Goal: Task Accomplishment & Management: Manage account settings

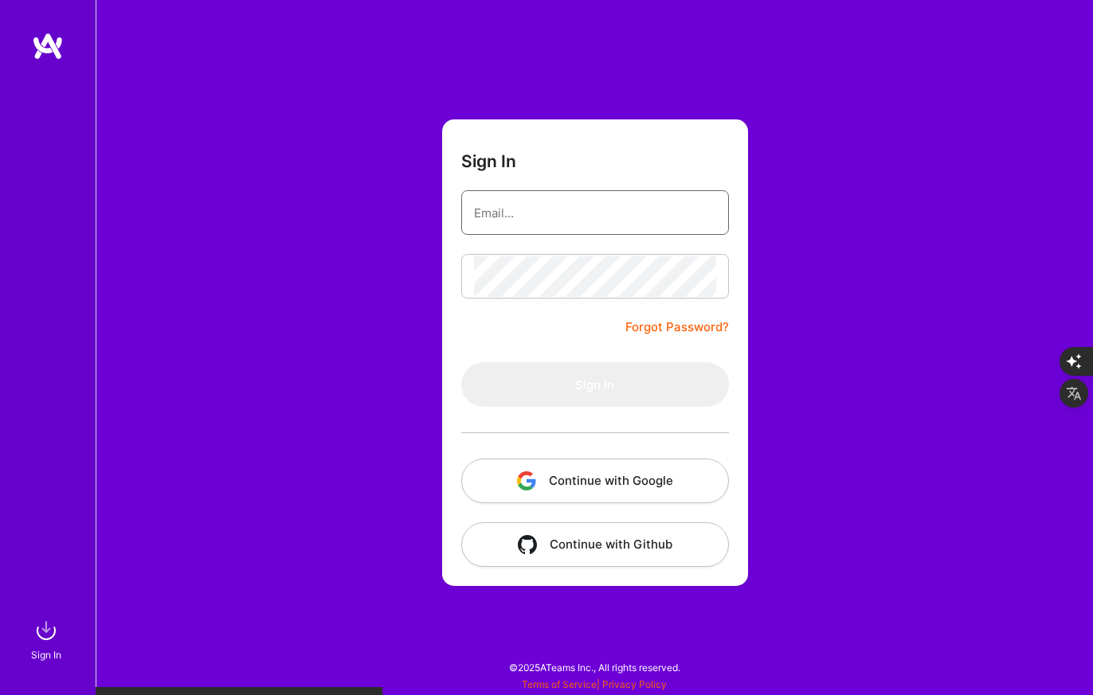
click at [532, 216] on input "email" at bounding box center [595, 213] width 242 height 41
type input "[EMAIL_ADDRESS][PERSON_NAME][DOMAIN_NAME]"
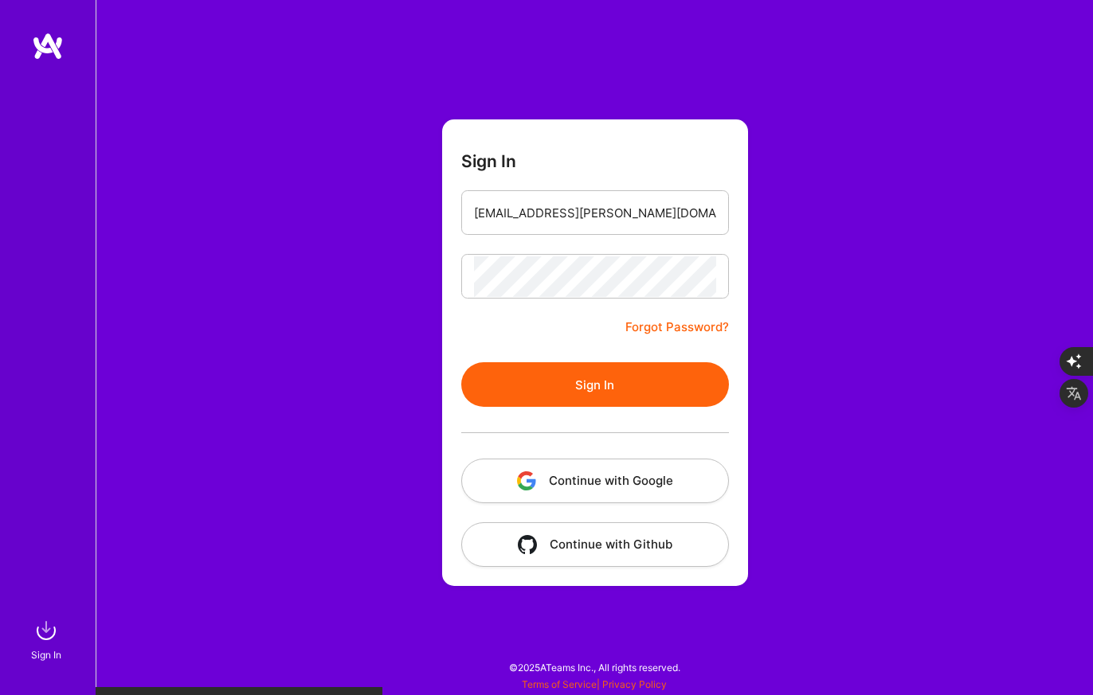
click at [614, 384] on button "Sign In" at bounding box center [595, 384] width 268 height 45
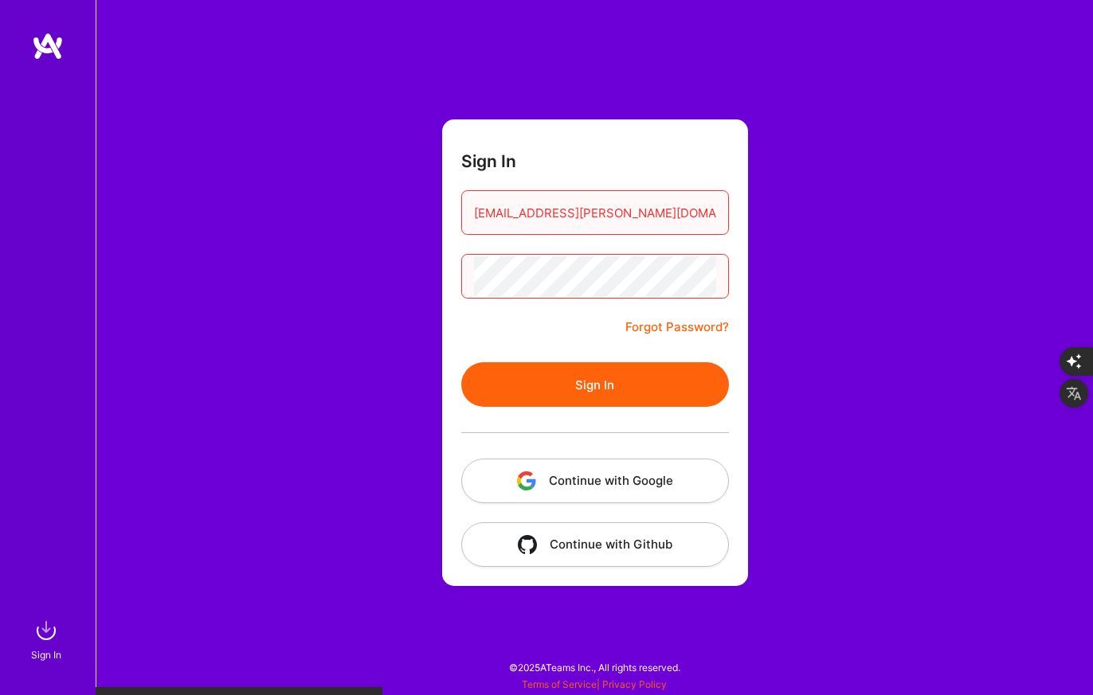
click at [659, 323] on link "Forgot Password?" at bounding box center [677, 327] width 104 height 19
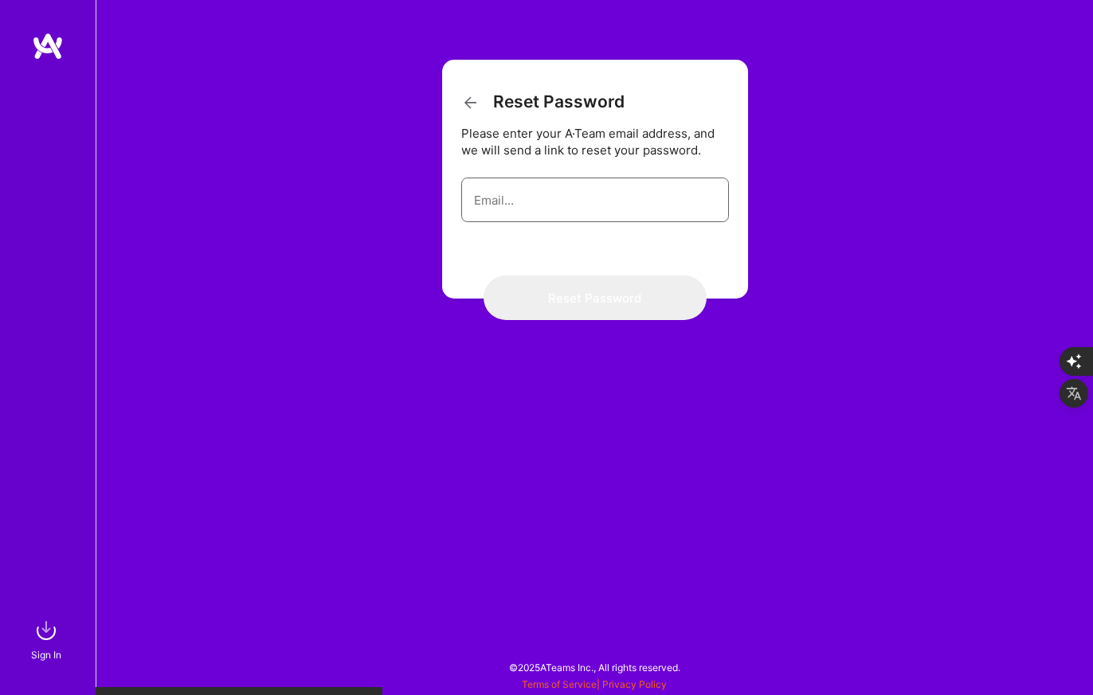
click at [538, 209] on input "email" at bounding box center [595, 200] width 242 height 41
type input "[EMAIL_ADDRESS][PERSON_NAME][DOMAIN_NAME]"
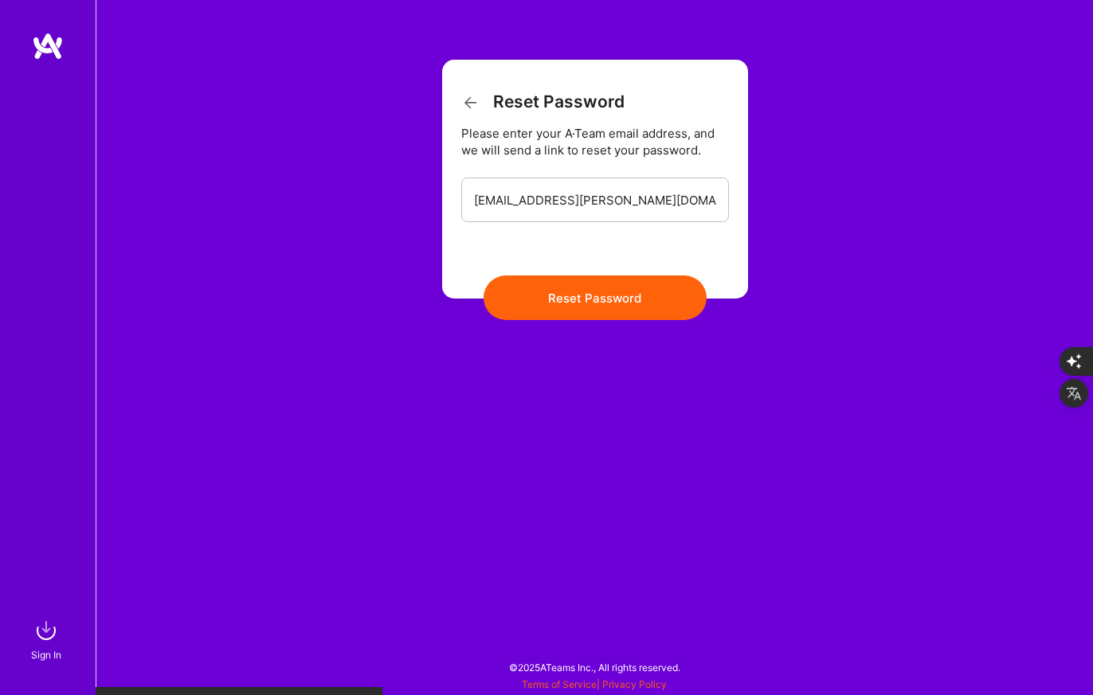
click at [575, 307] on button "Reset Password" at bounding box center [594, 298] width 223 height 45
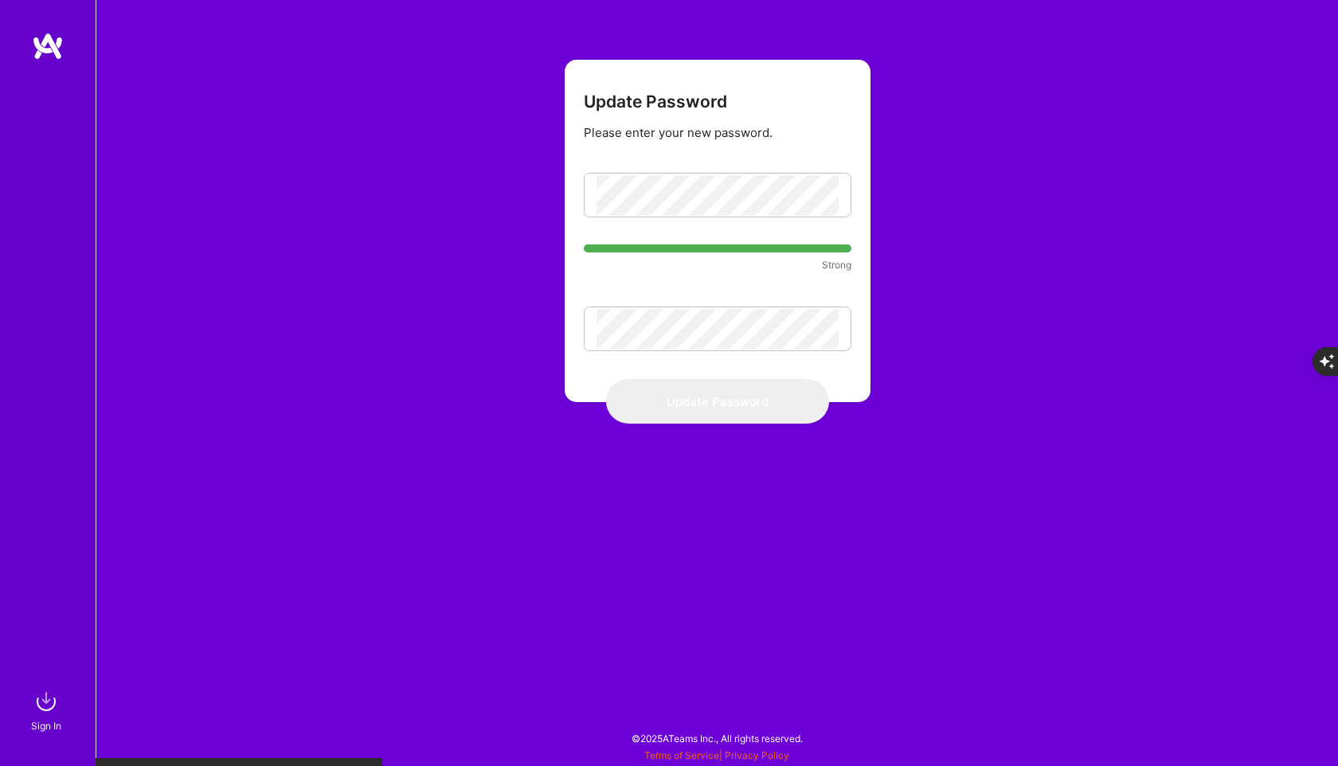
click at [1092, 99] on div "Update Password Please enter your new password. Strong Update Password" at bounding box center [717, 383] width 1242 height 766
